Goal: Information Seeking & Learning: Learn about a topic

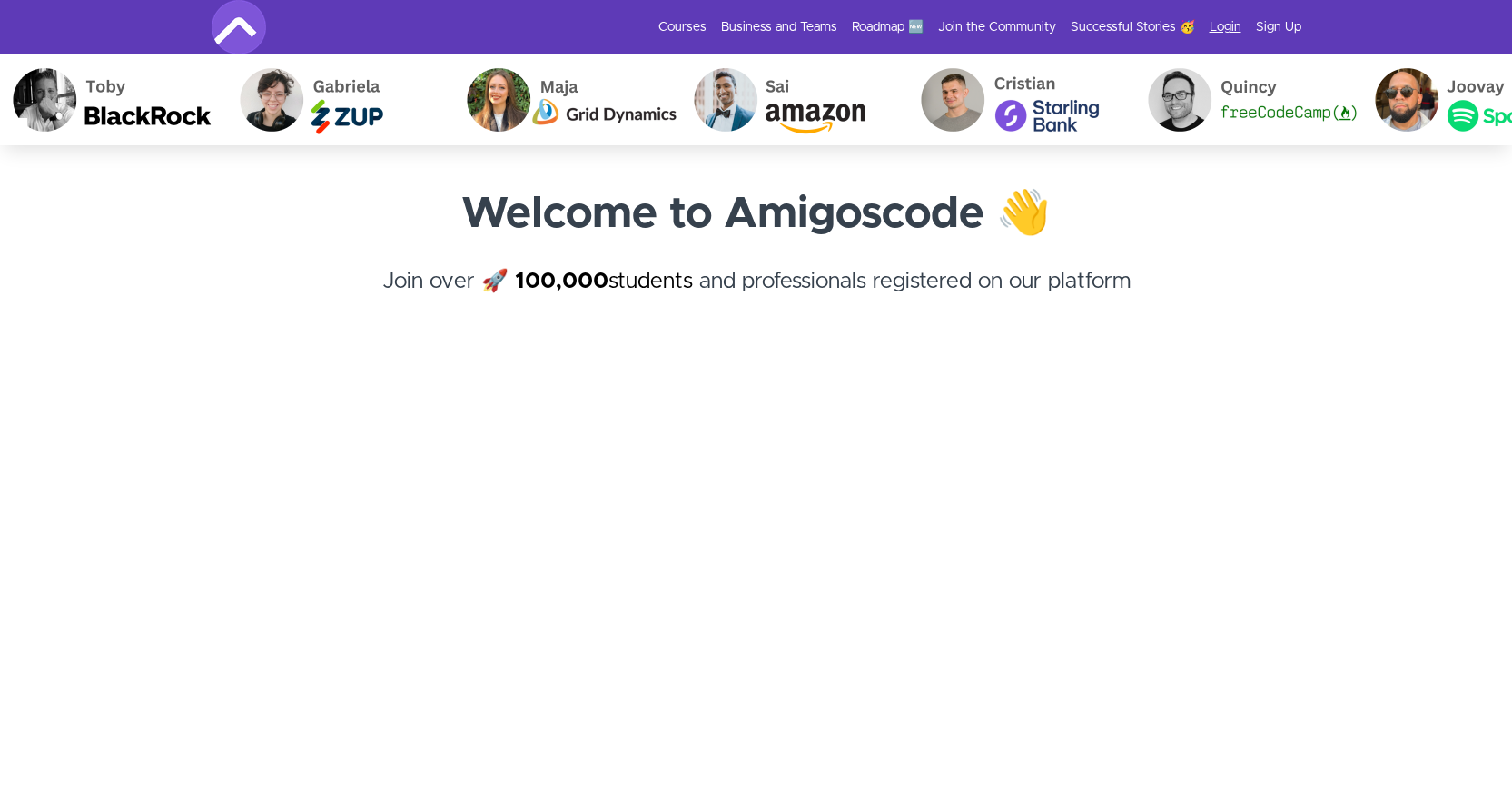
click at [1224, 29] on link "Login" at bounding box center [1226, 27] width 32 height 18
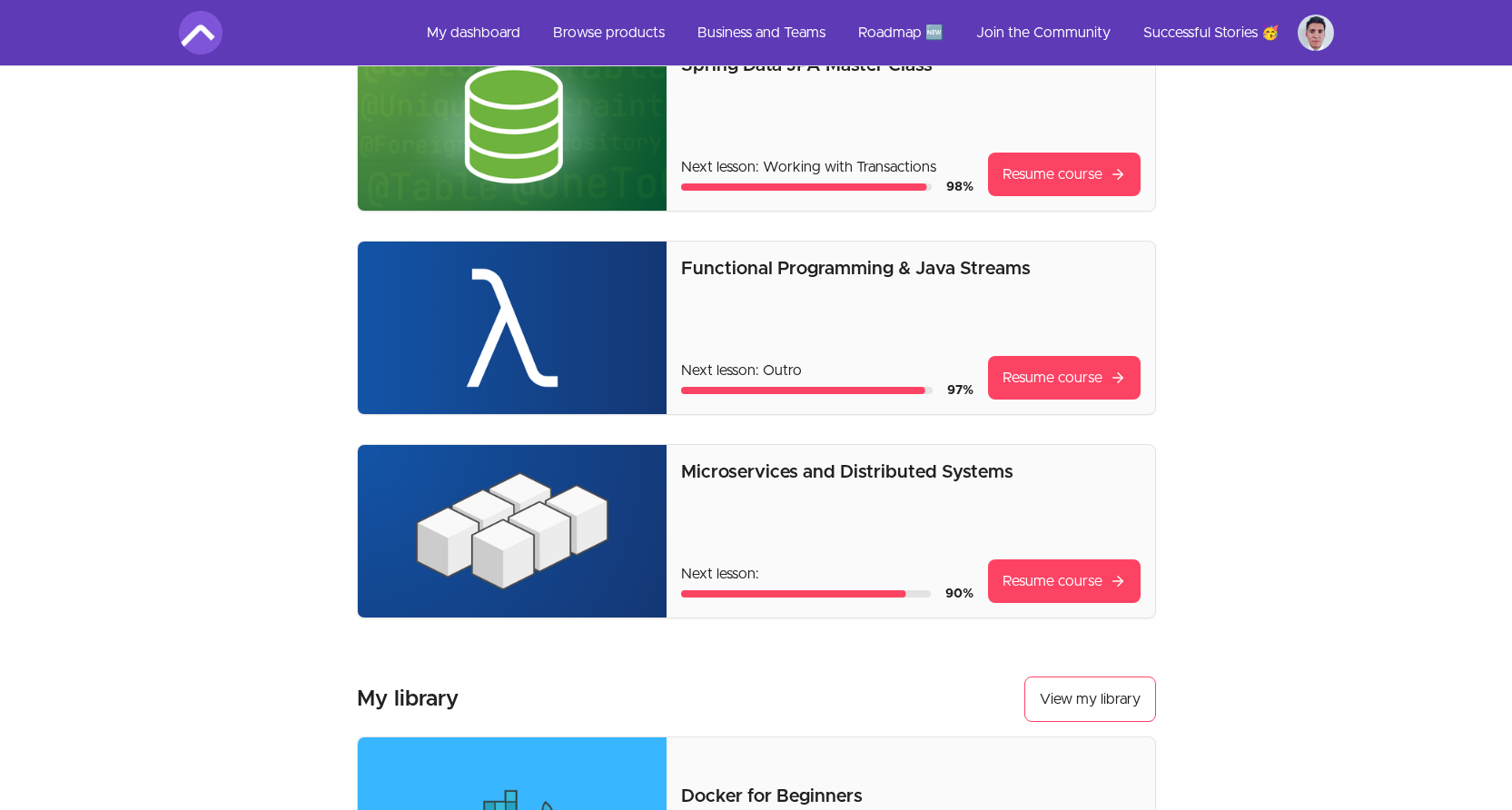
scroll to position [218, 0]
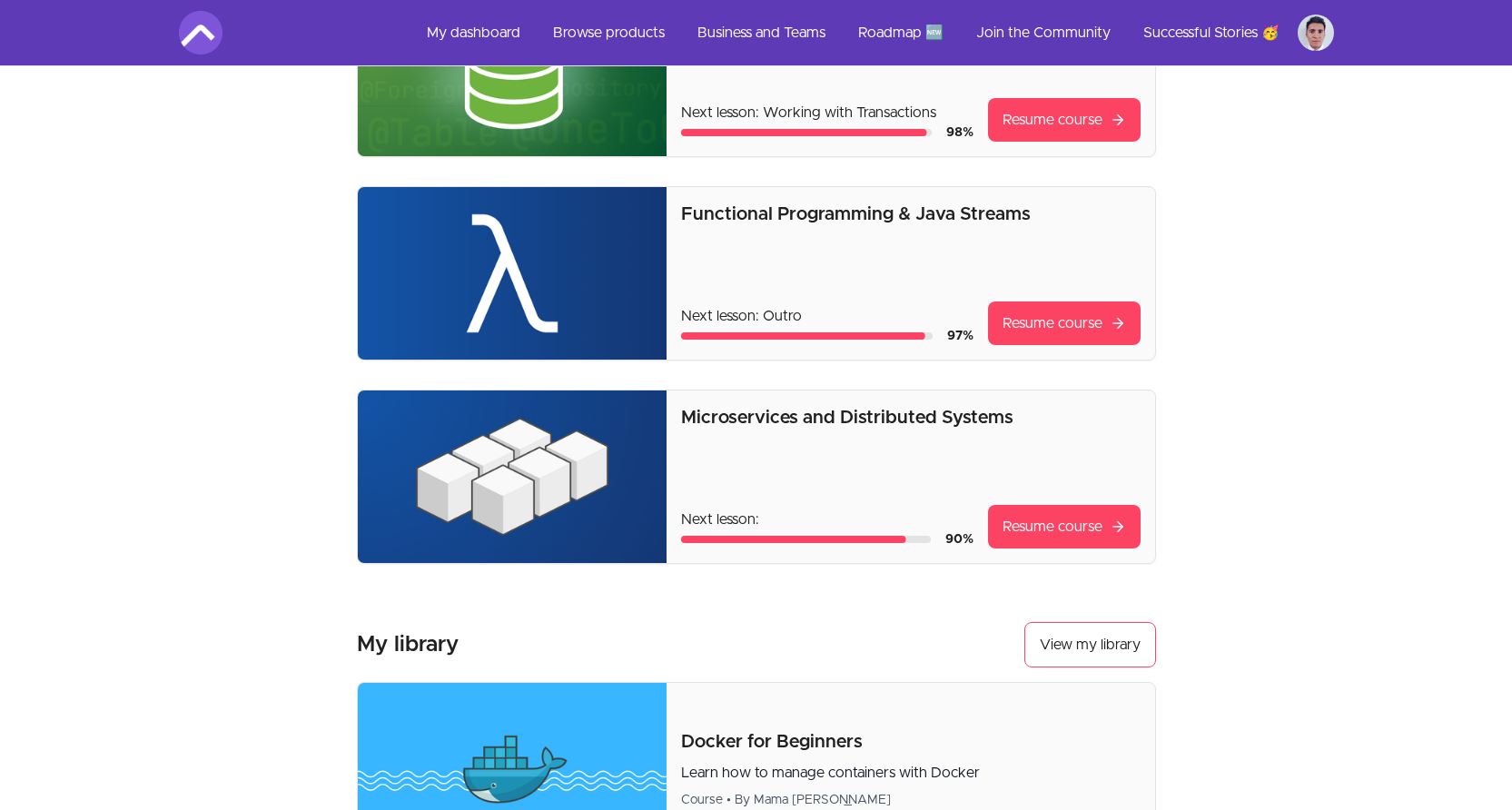
click at [518, 243] on img at bounding box center [513, 273] width 310 height 173
click at [794, 219] on p "Functional Programming & Java Streams" at bounding box center [910, 214] width 459 height 26
click at [1063, 328] on link "Resume course" at bounding box center [1064, 324] width 153 height 43
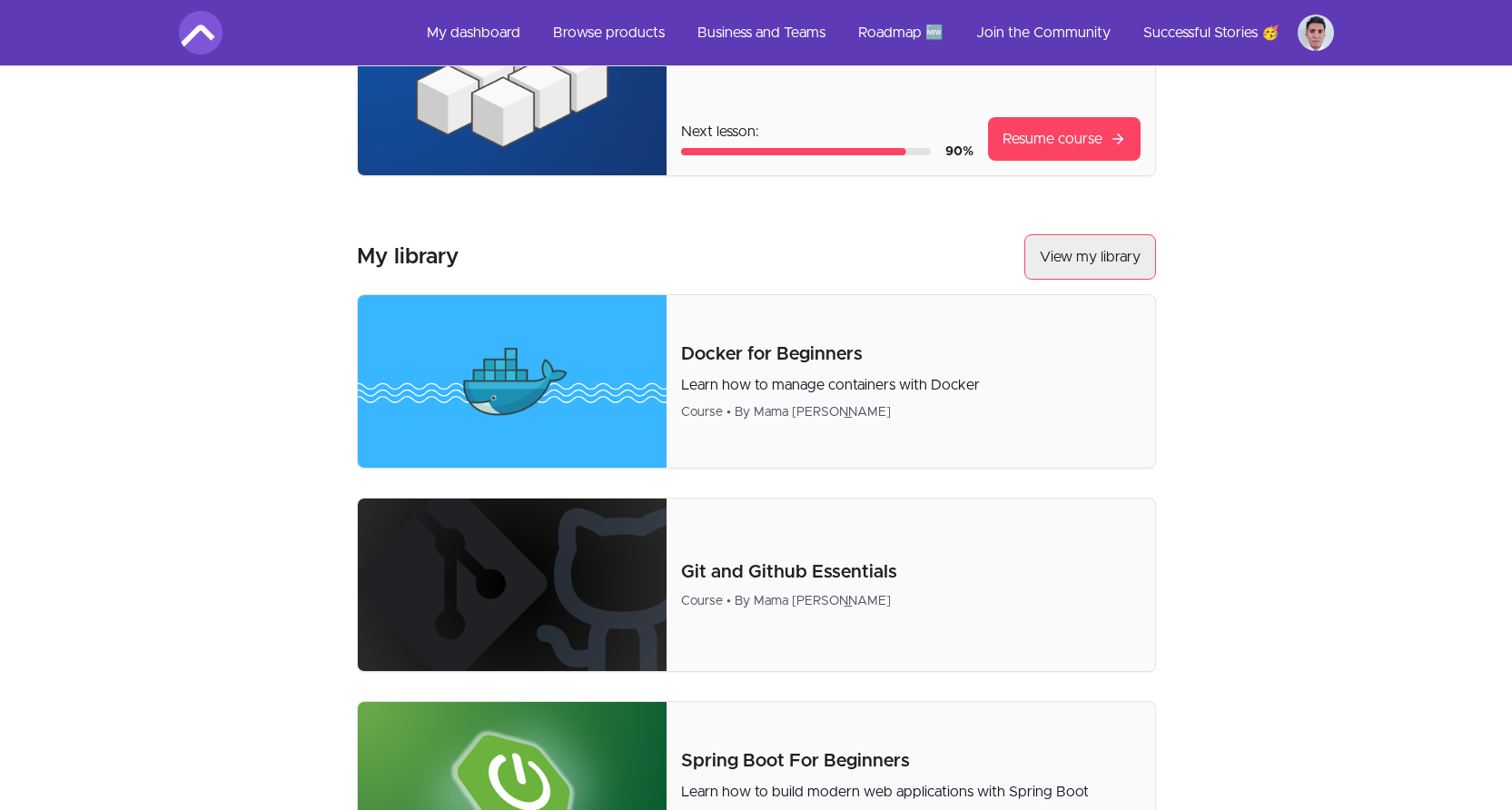
scroll to position [654, 0]
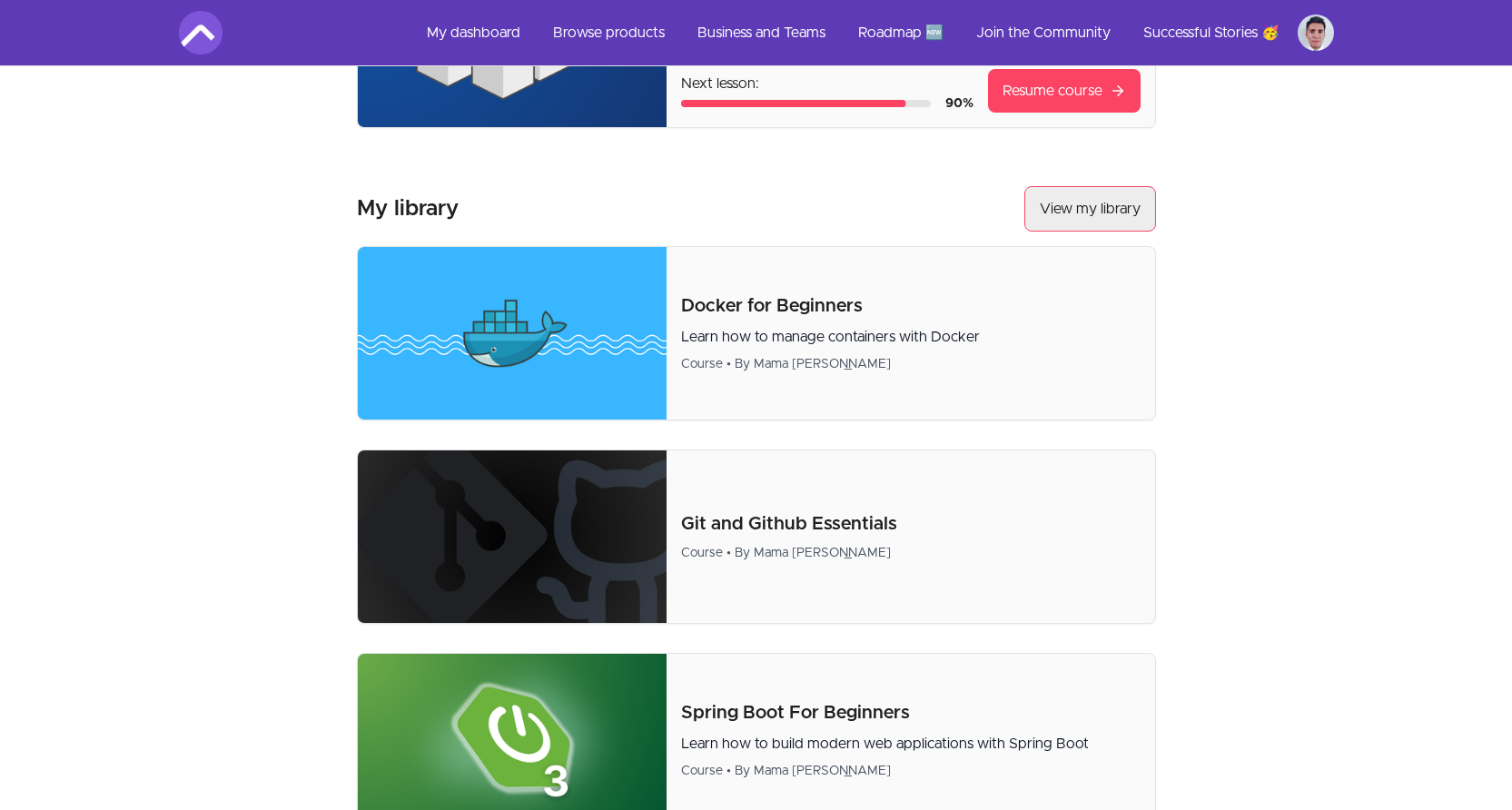
click at [1097, 207] on link "View my library" at bounding box center [1091, 209] width 132 height 45
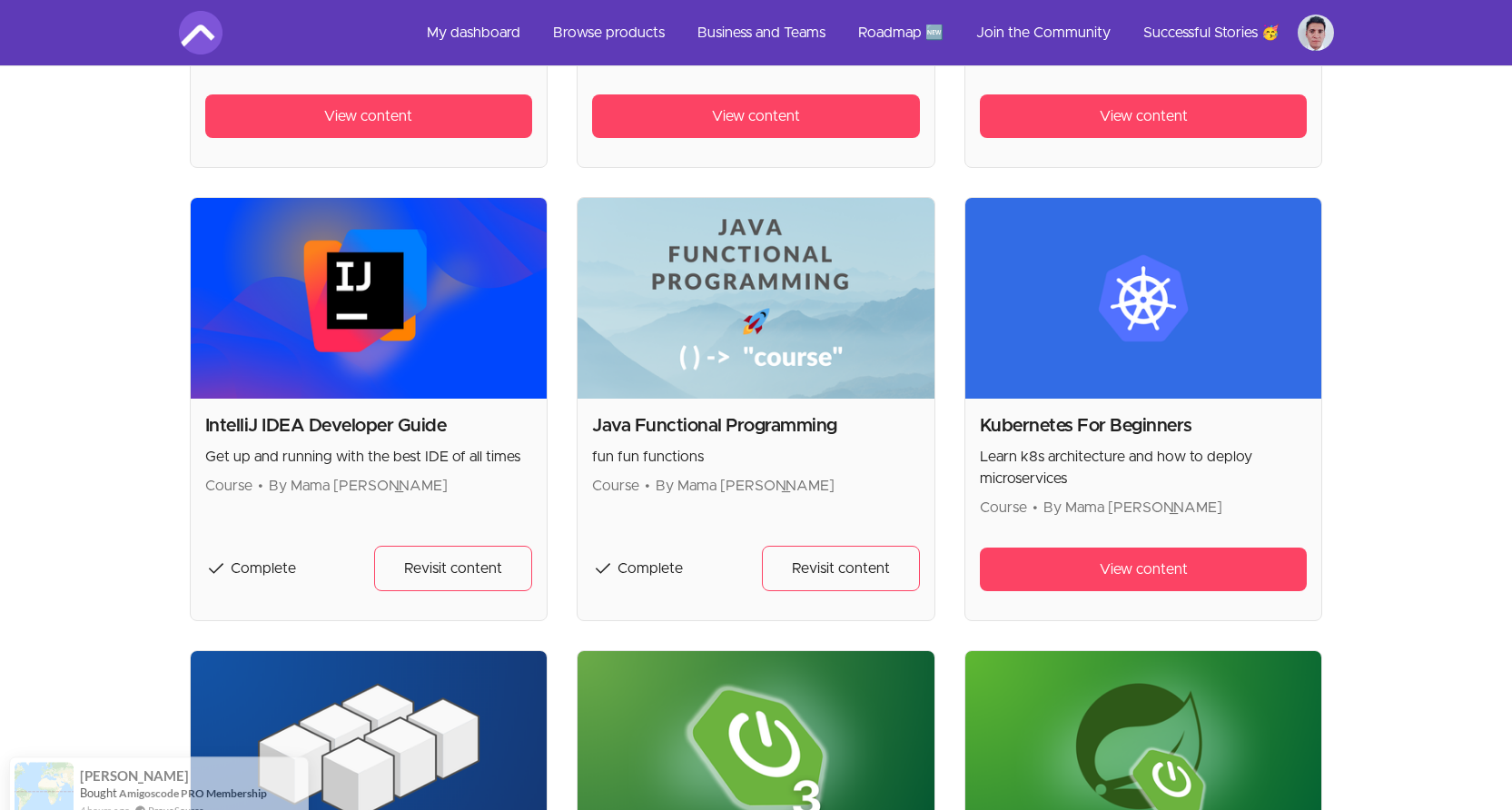
scroll to position [764, 0]
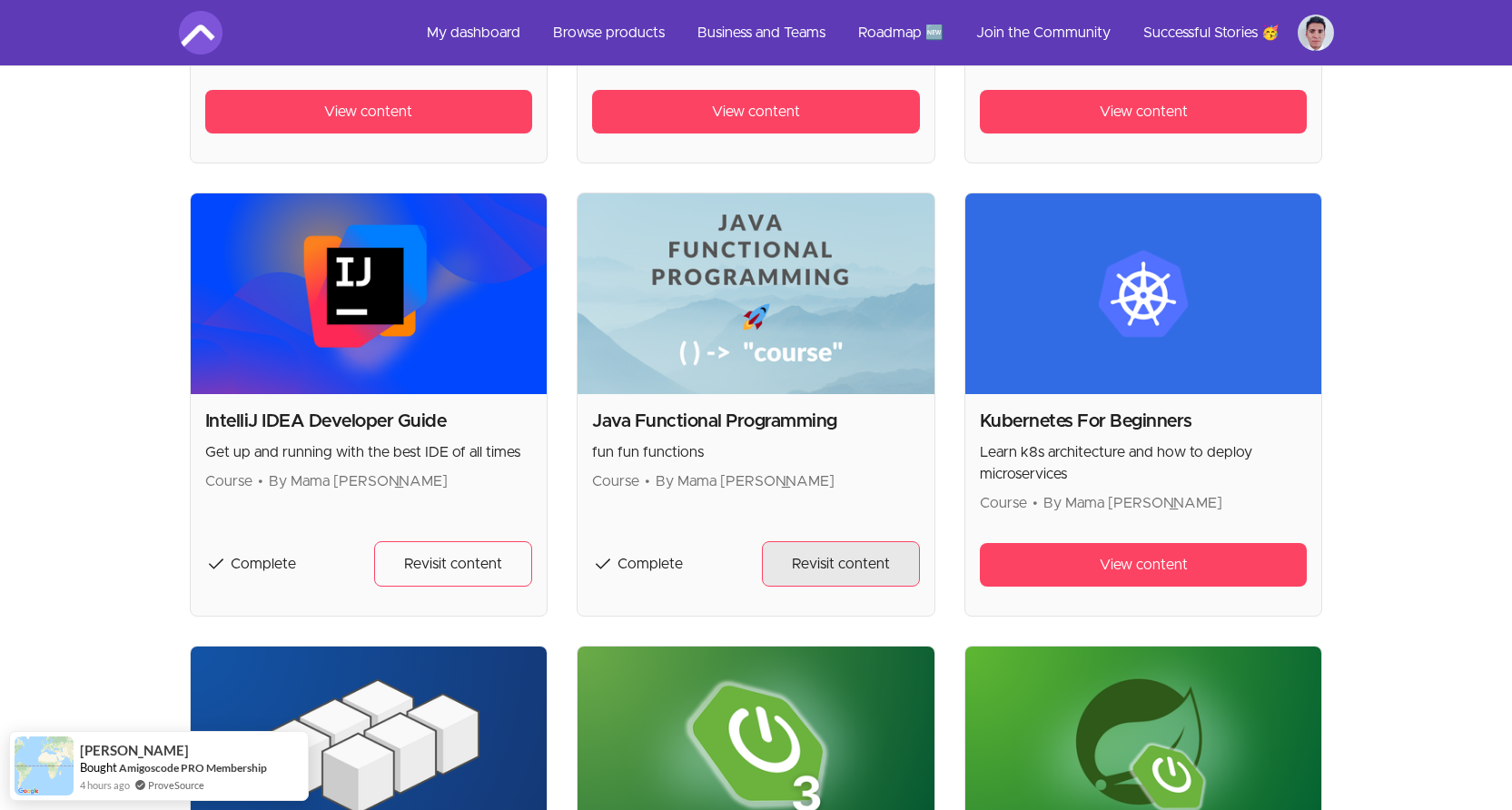
click at [830, 570] on span "Revisit content" at bounding box center [840, 564] width 98 height 22
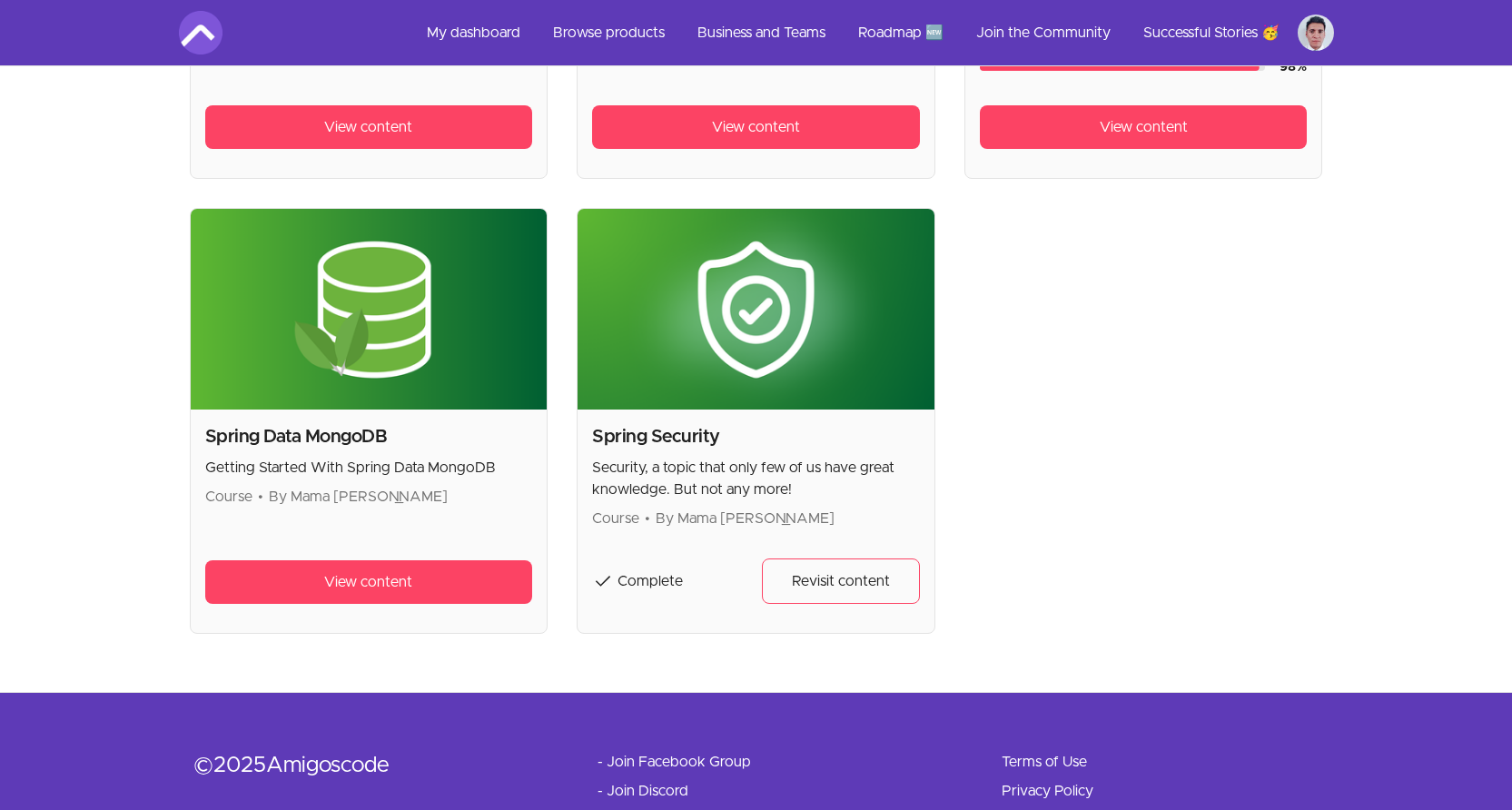
scroll to position [2180, 0]
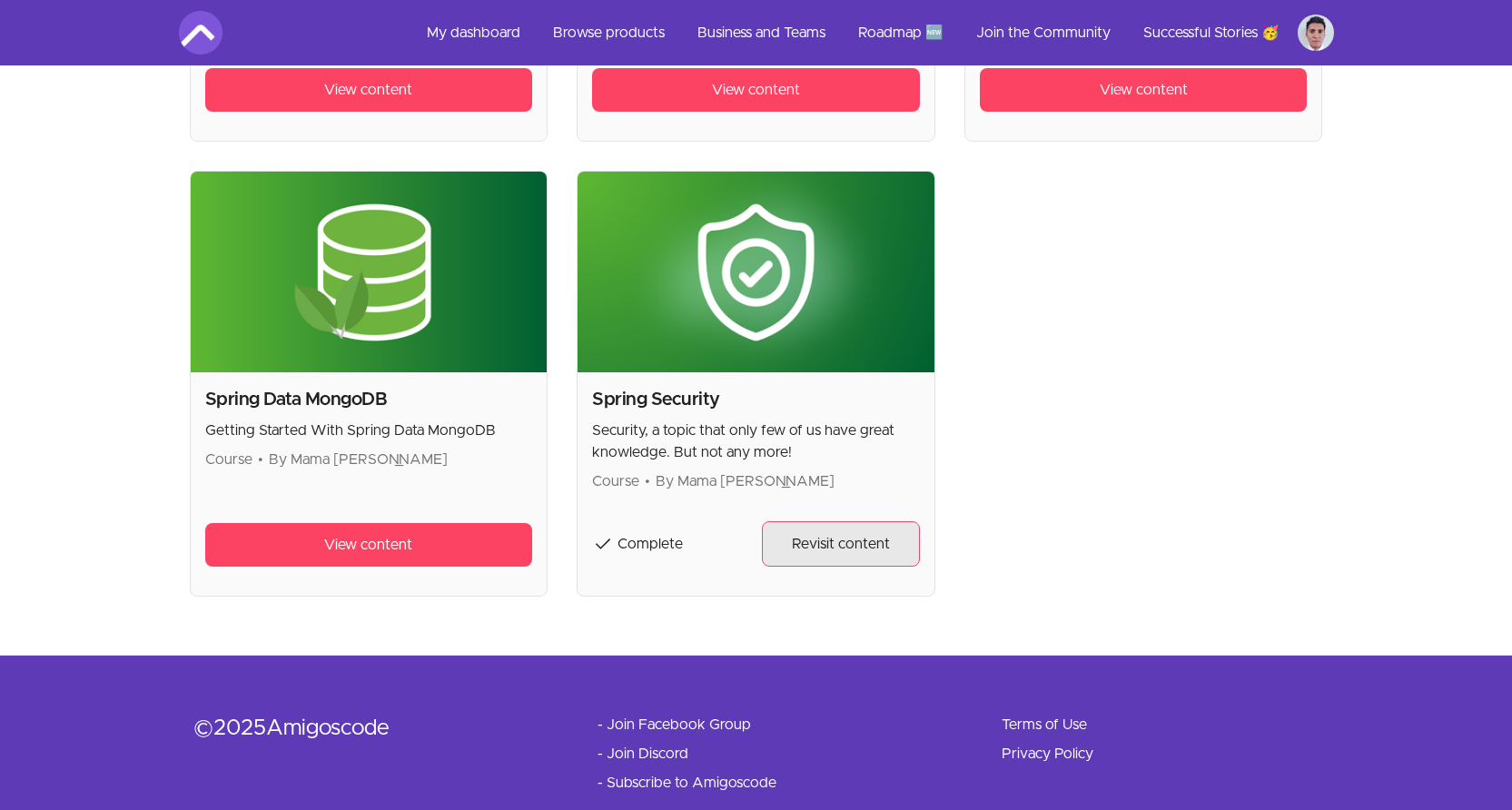
click at [828, 540] on span "Revisit content" at bounding box center [840, 545] width 98 height 22
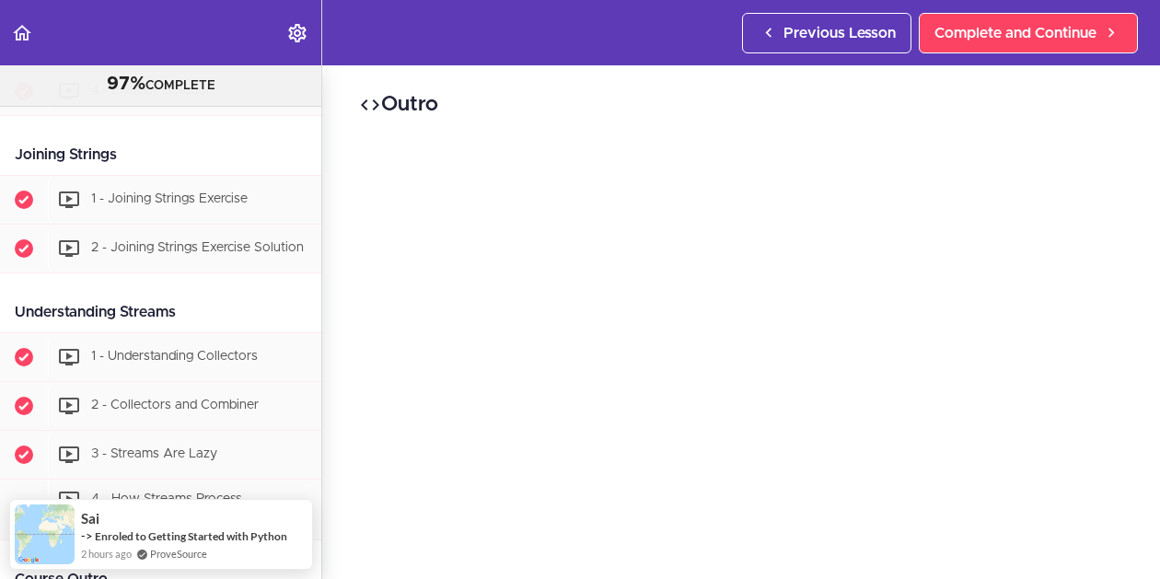
scroll to position [4621, 0]
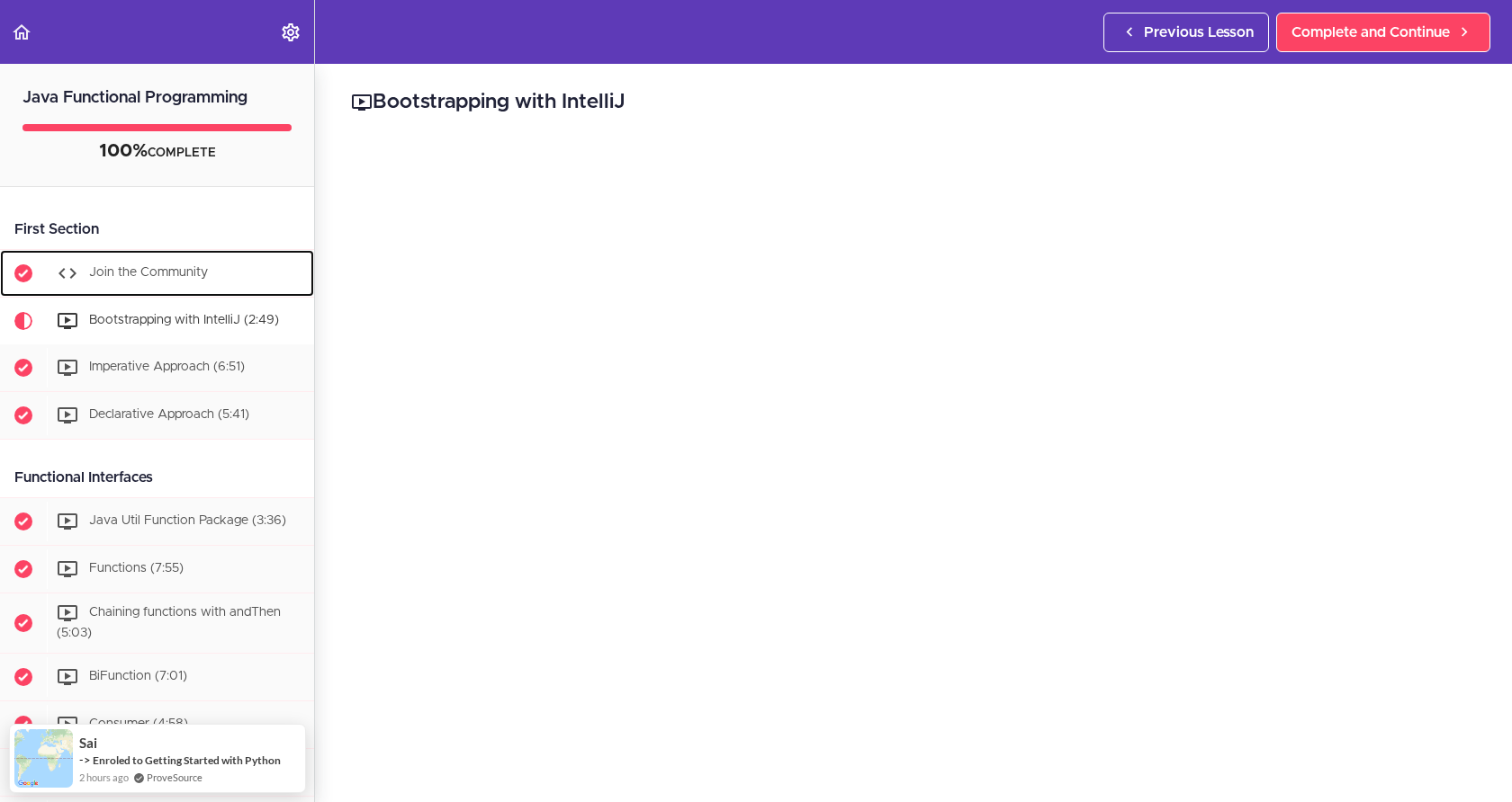
drag, startPoint x: 147, startPoint y: 267, endPoint x: 156, endPoint y: 267, distance: 9.0
click at [150, 268] on span "Join the Community" at bounding box center [149, 273] width 119 height 13
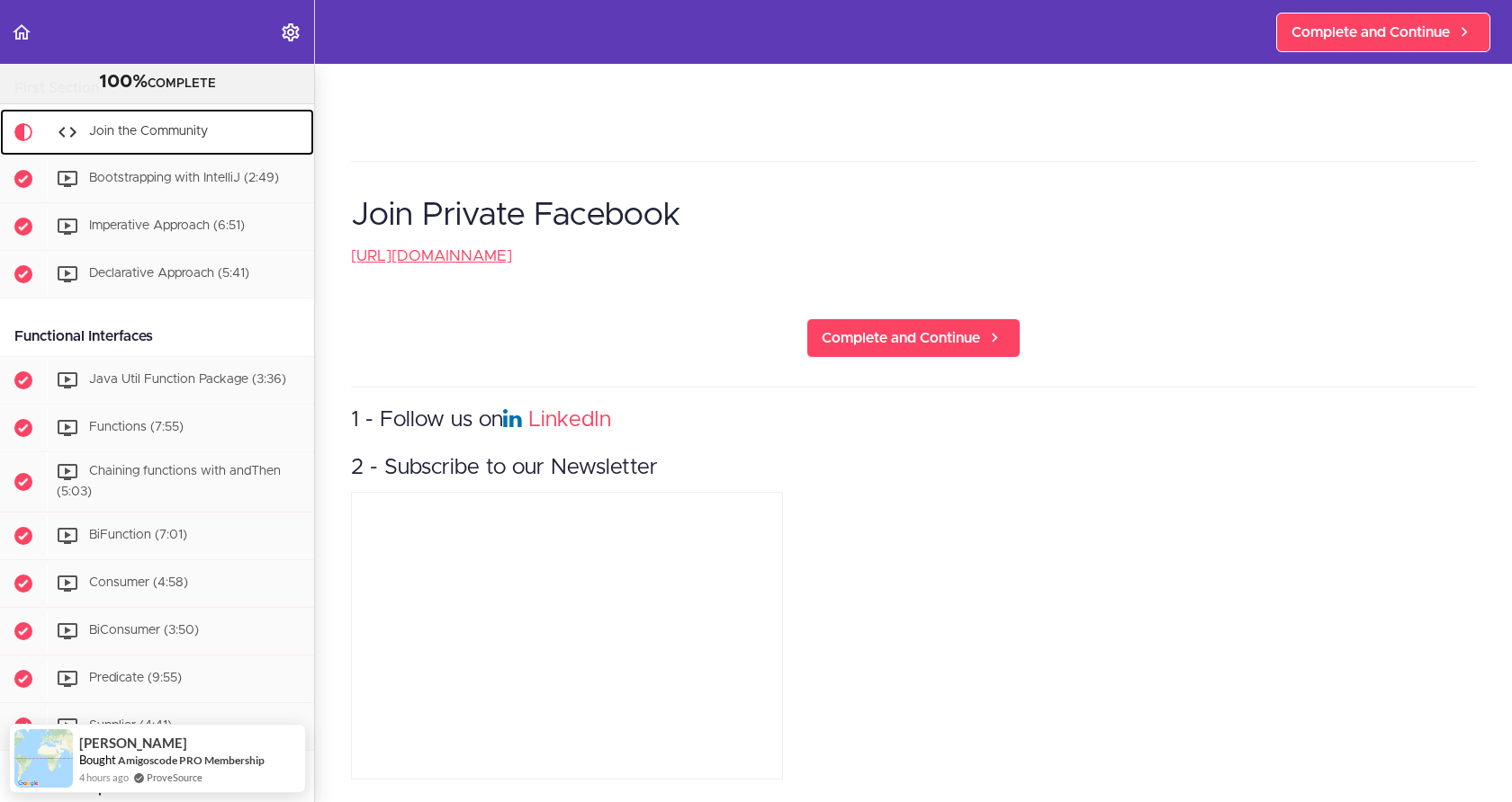
scroll to position [472, 0]
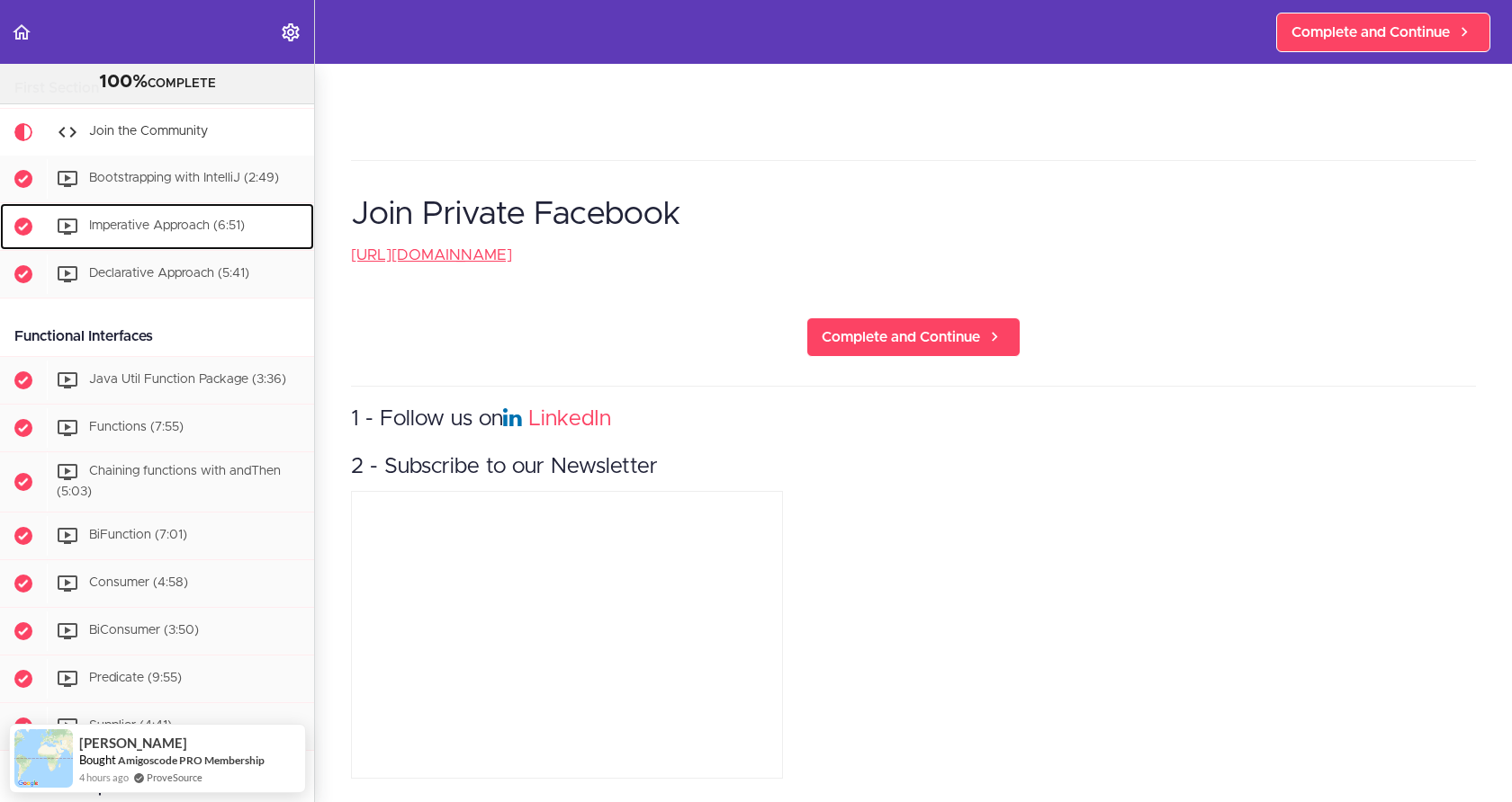
click at [177, 231] on span "Imperative Approach (6:51)" at bounding box center [166, 226] width 155 height 13
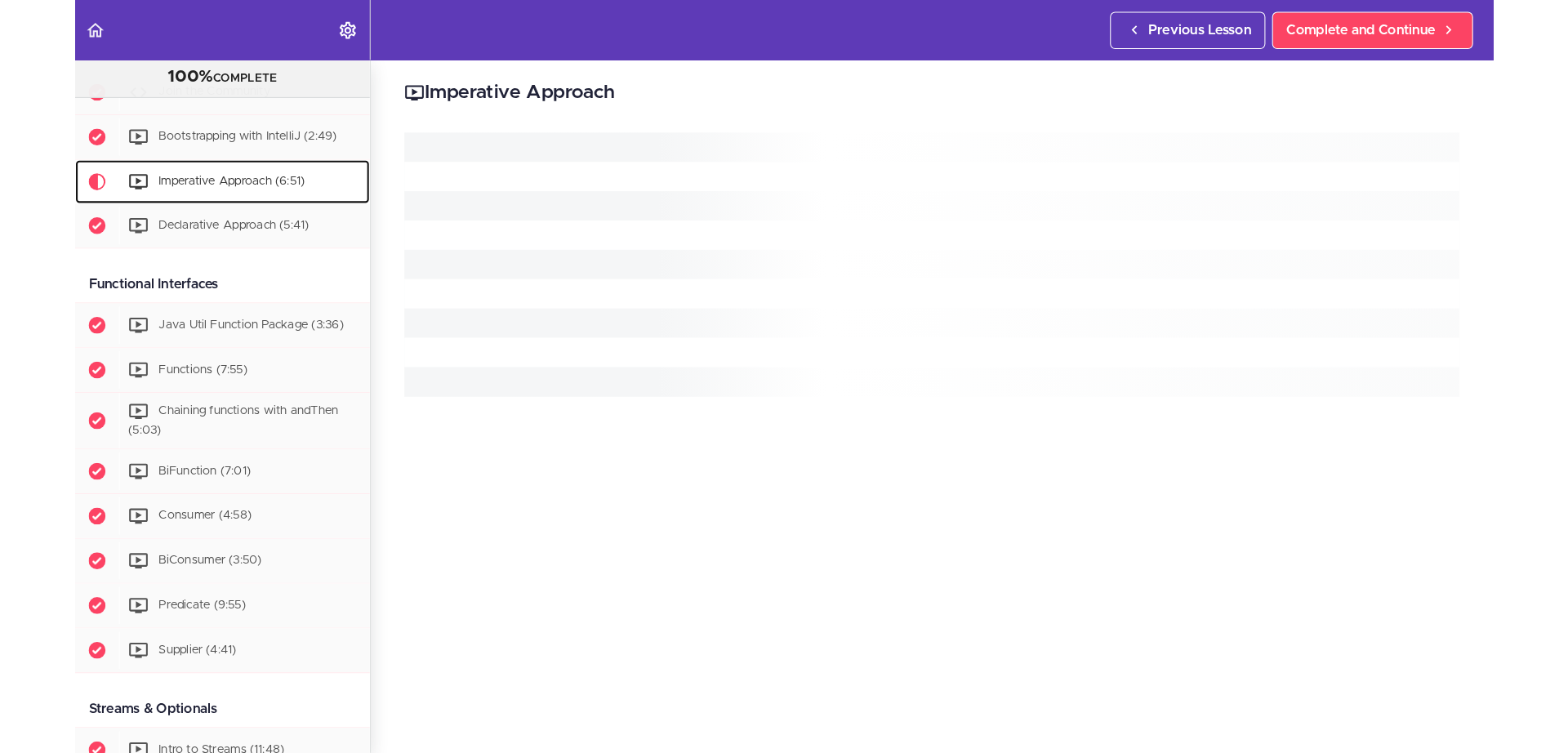
scroll to position [174, 0]
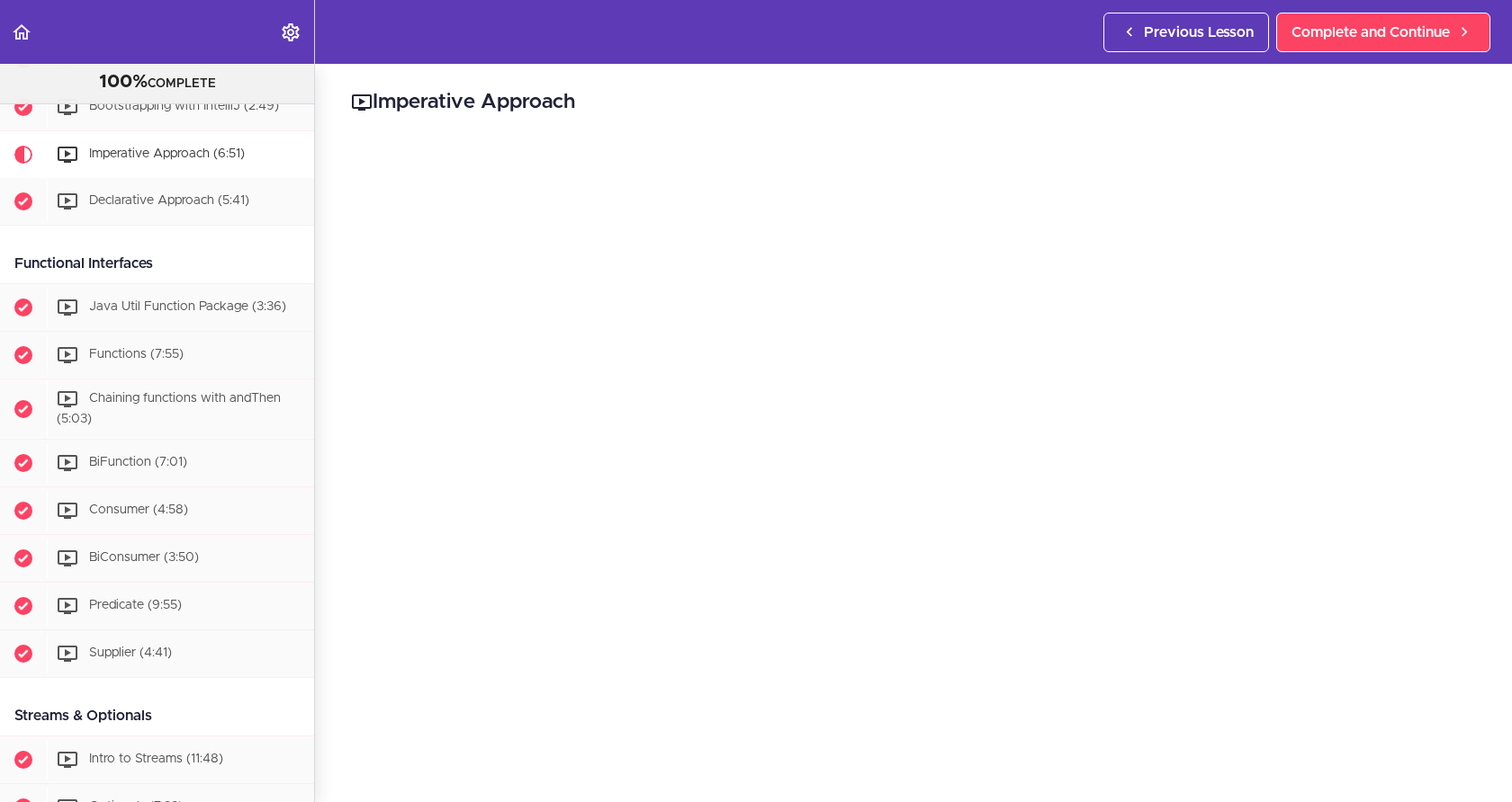
drag, startPoint x: 674, startPoint y: 143, endPoint x: 689, endPoint y: 139, distance: 15.5
click at [676, 144] on div "Imperative Approach Complete and Continue 1 - Follow us on LinkedIn 2 - Subscri…" at bounding box center [913, 433] width 1197 height 739
